Goal: Task Accomplishment & Management: Manage account settings

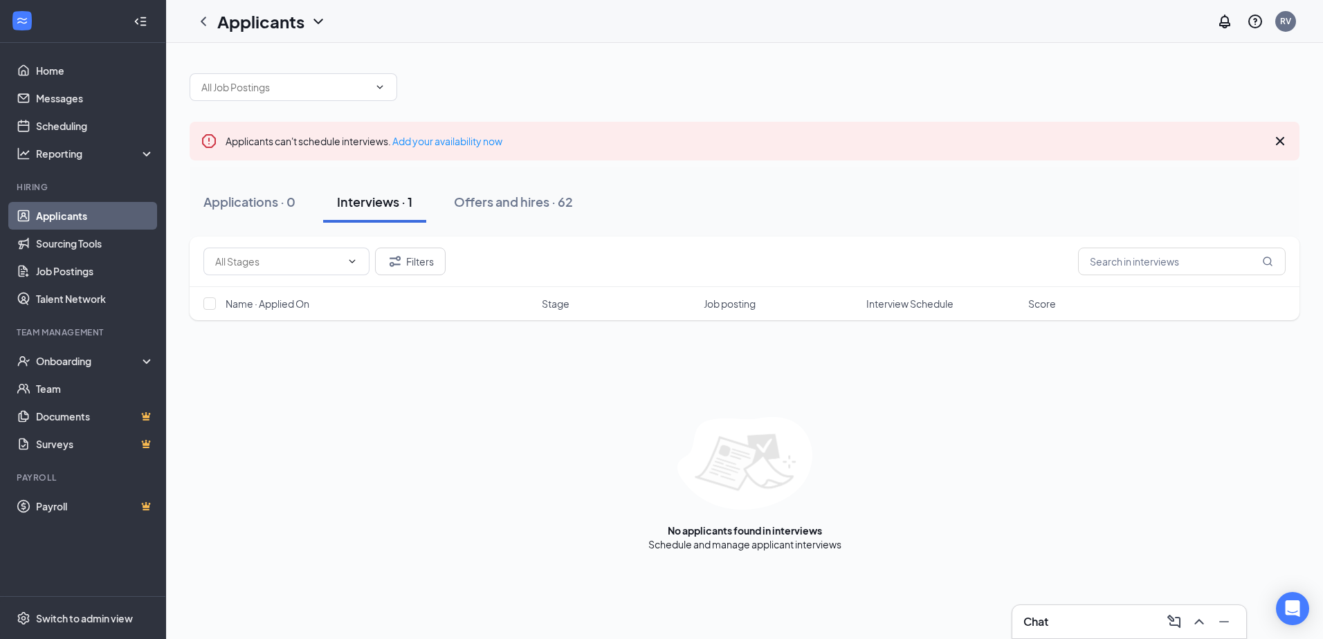
click at [384, 204] on div "Interviews · 1" at bounding box center [374, 201] width 75 height 17
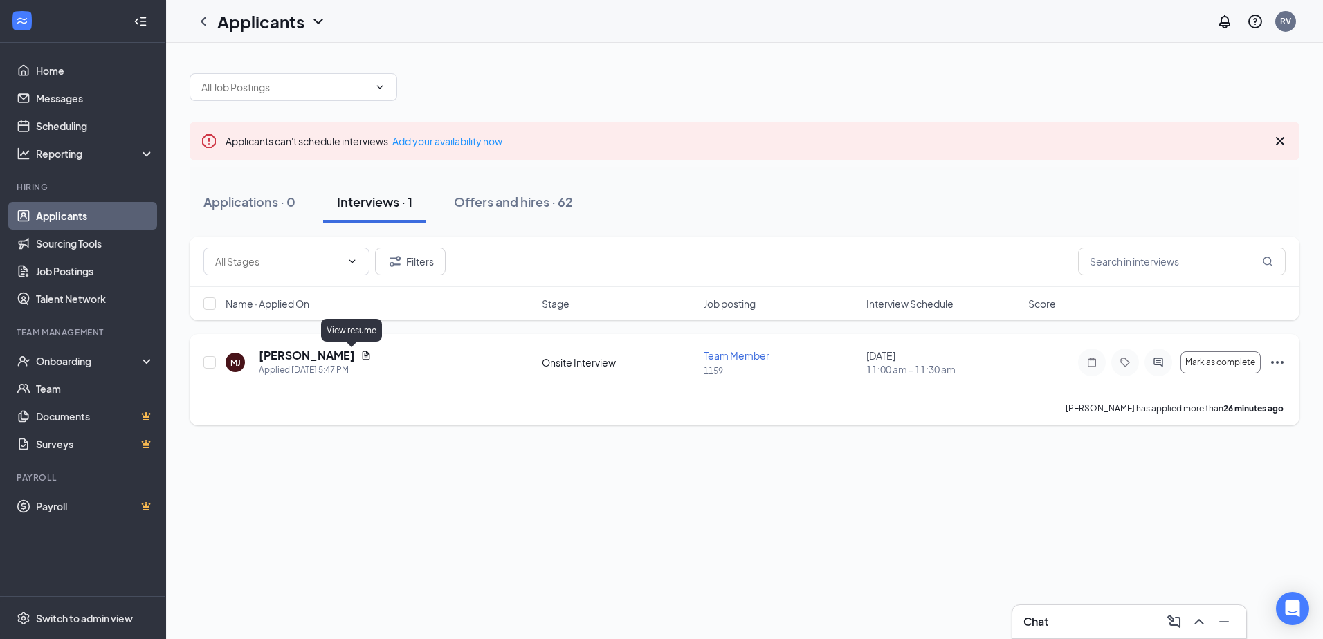
click at [362, 358] on icon "Document" at bounding box center [366, 355] width 8 height 9
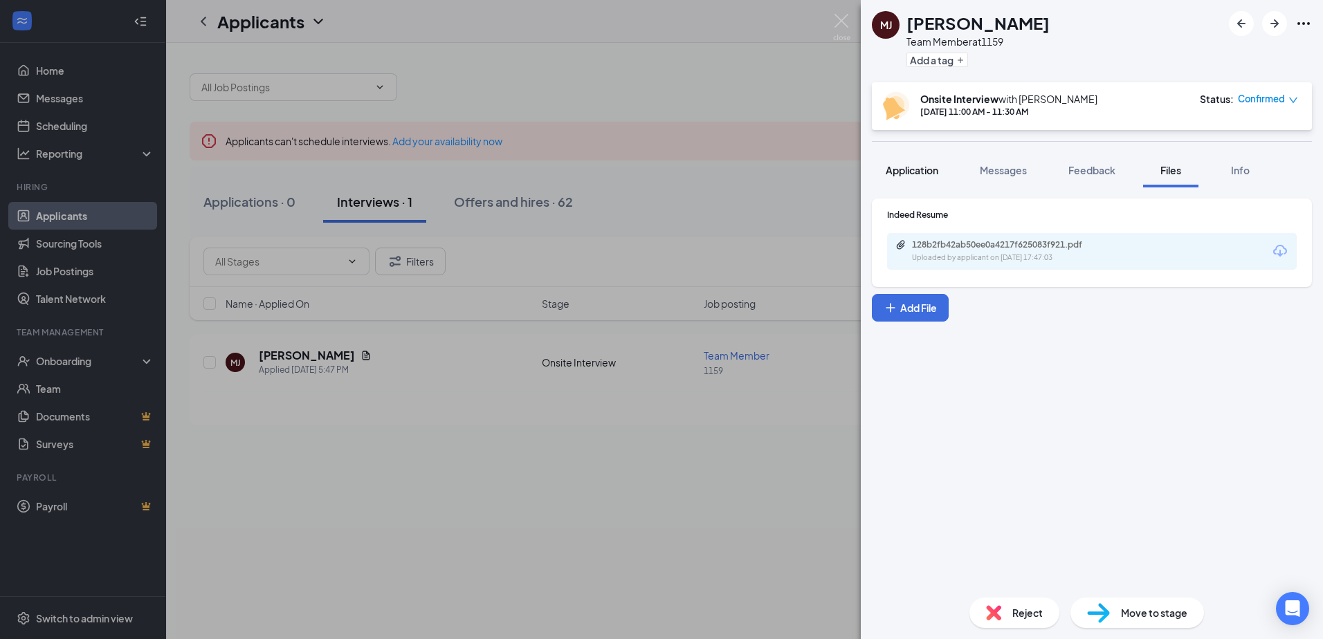
click at [934, 166] on span "Application" at bounding box center [911, 170] width 53 height 12
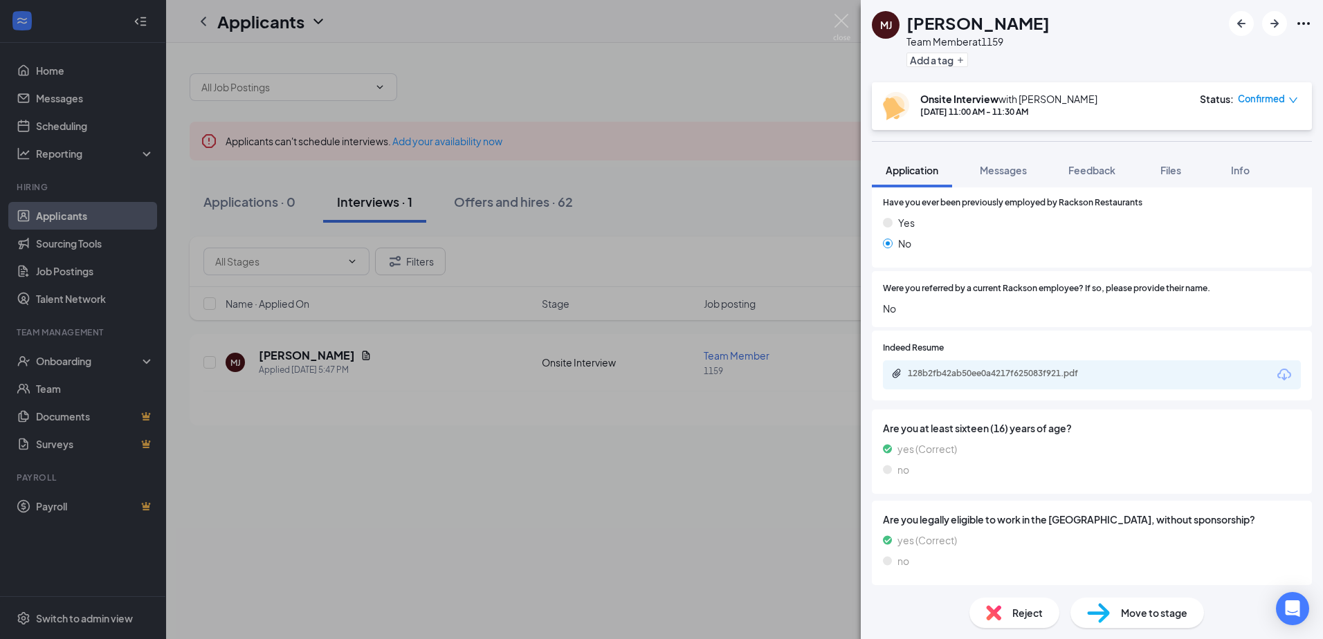
scroll to position [738, 0]
click at [997, 619] on img at bounding box center [993, 612] width 15 height 15
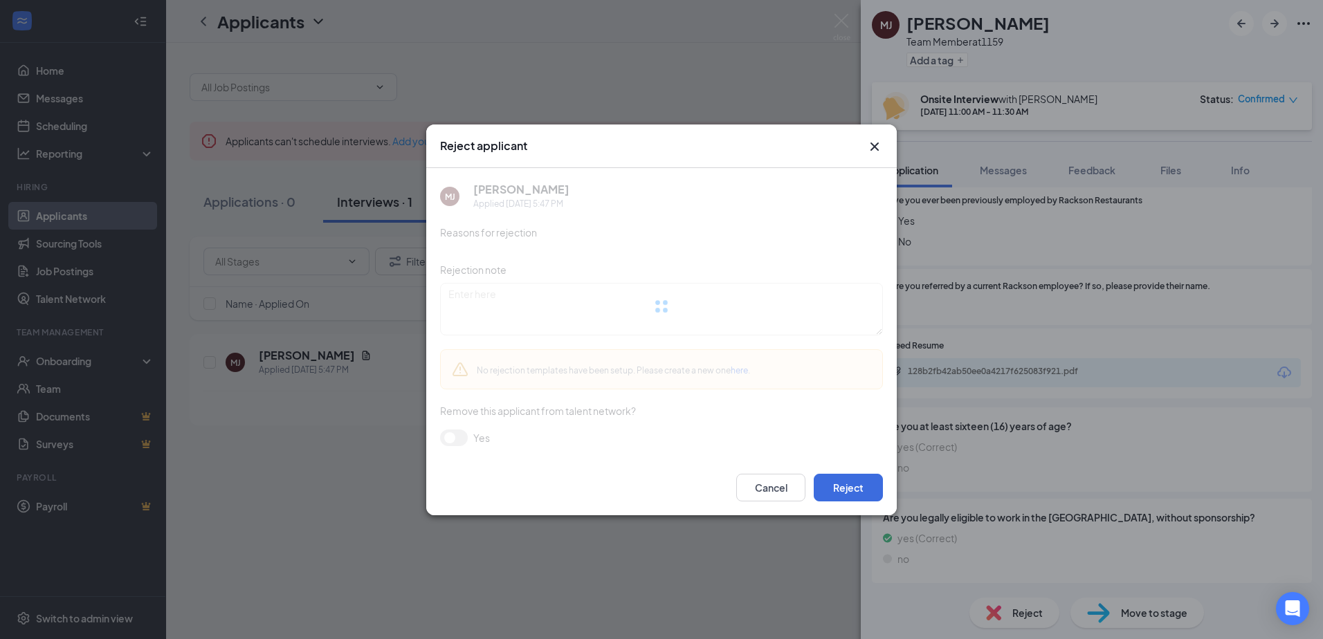
scroll to position [732, 0]
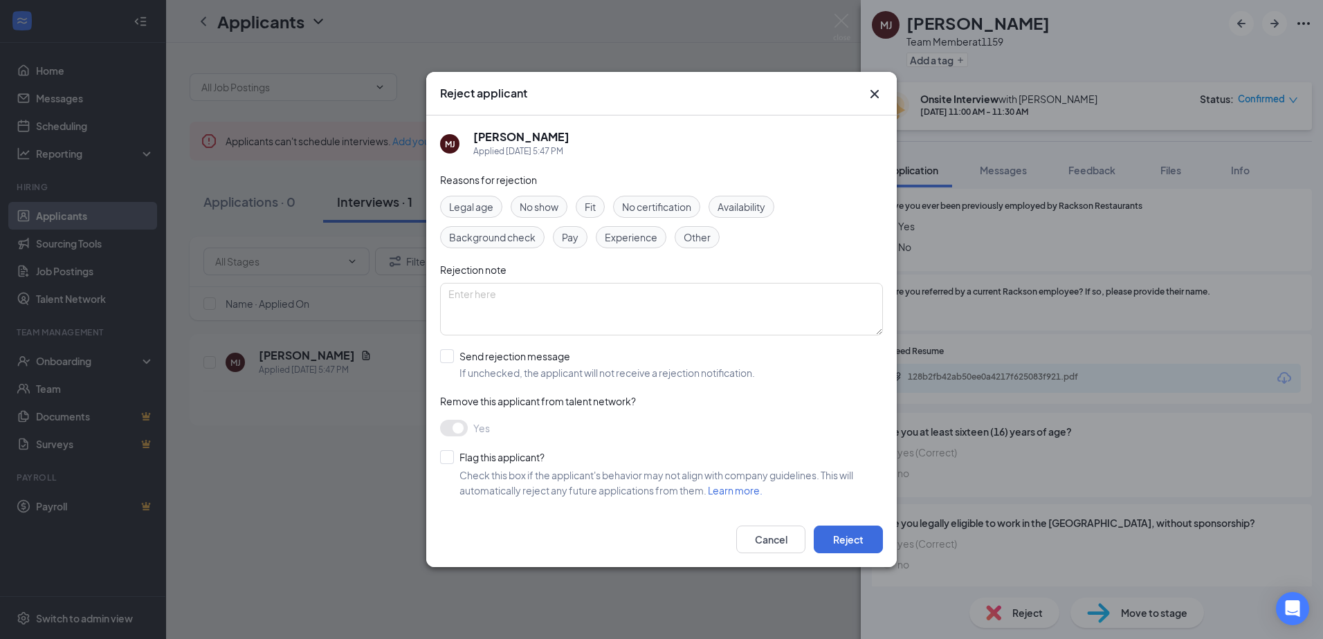
click at [696, 227] on div "Other" at bounding box center [696, 237] width 45 height 22
click at [705, 301] on textarea at bounding box center [661, 309] width 443 height 53
type textarea "Not Hiring."
click at [831, 532] on button "Reject" at bounding box center [847, 540] width 69 height 28
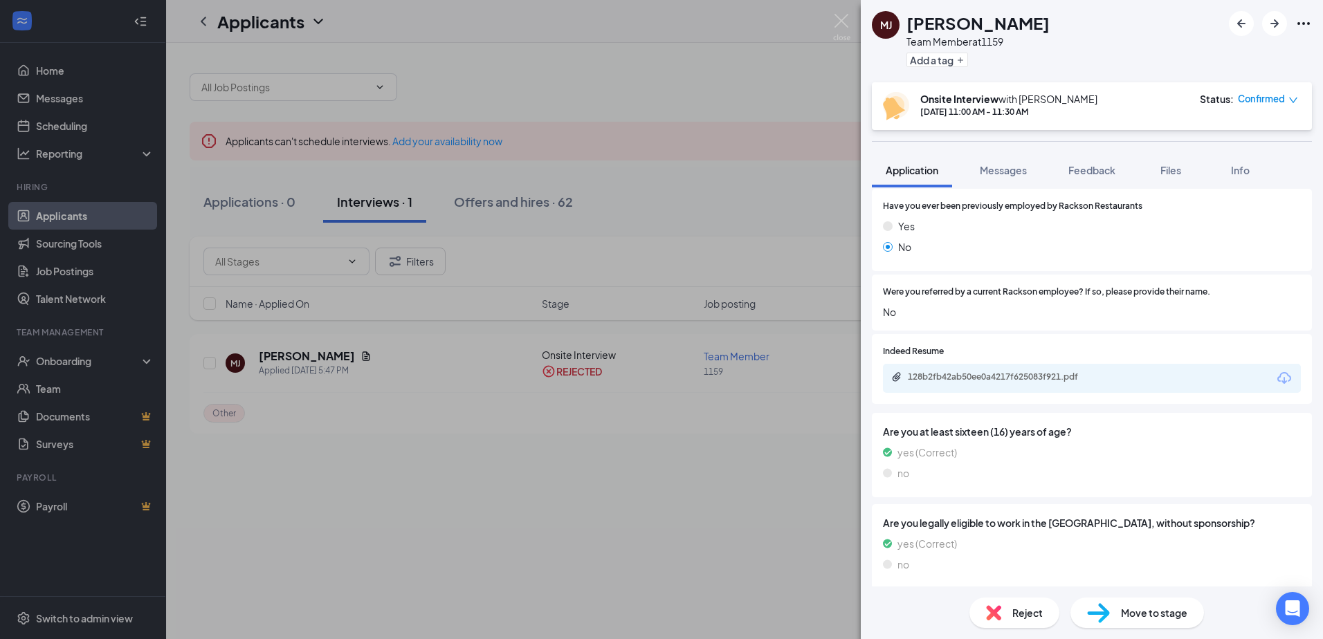
click at [549, 503] on div "[PERSON_NAME] [PERSON_NAME] Team Member at 1159 Add a tag Onsite Interview with…" at bounding box center [661, 319] width 1323 height 639
